Goal: Task Accomplishment & Management: Use online tool/utility

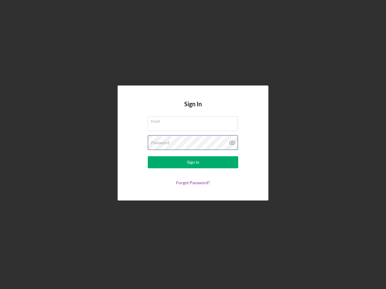
click at [193, 145] on div "Password" at bounding box center [193, 142] width 90 height 15
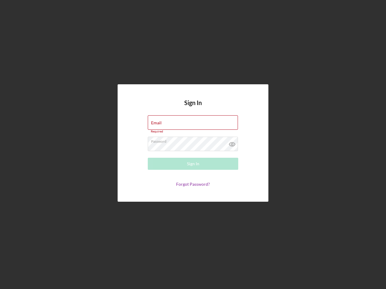
click at [232, 143] on icon at bounding box center [231, 144] width 15 height 15
